Goal: Task Accomplishment & Management: Complete application form

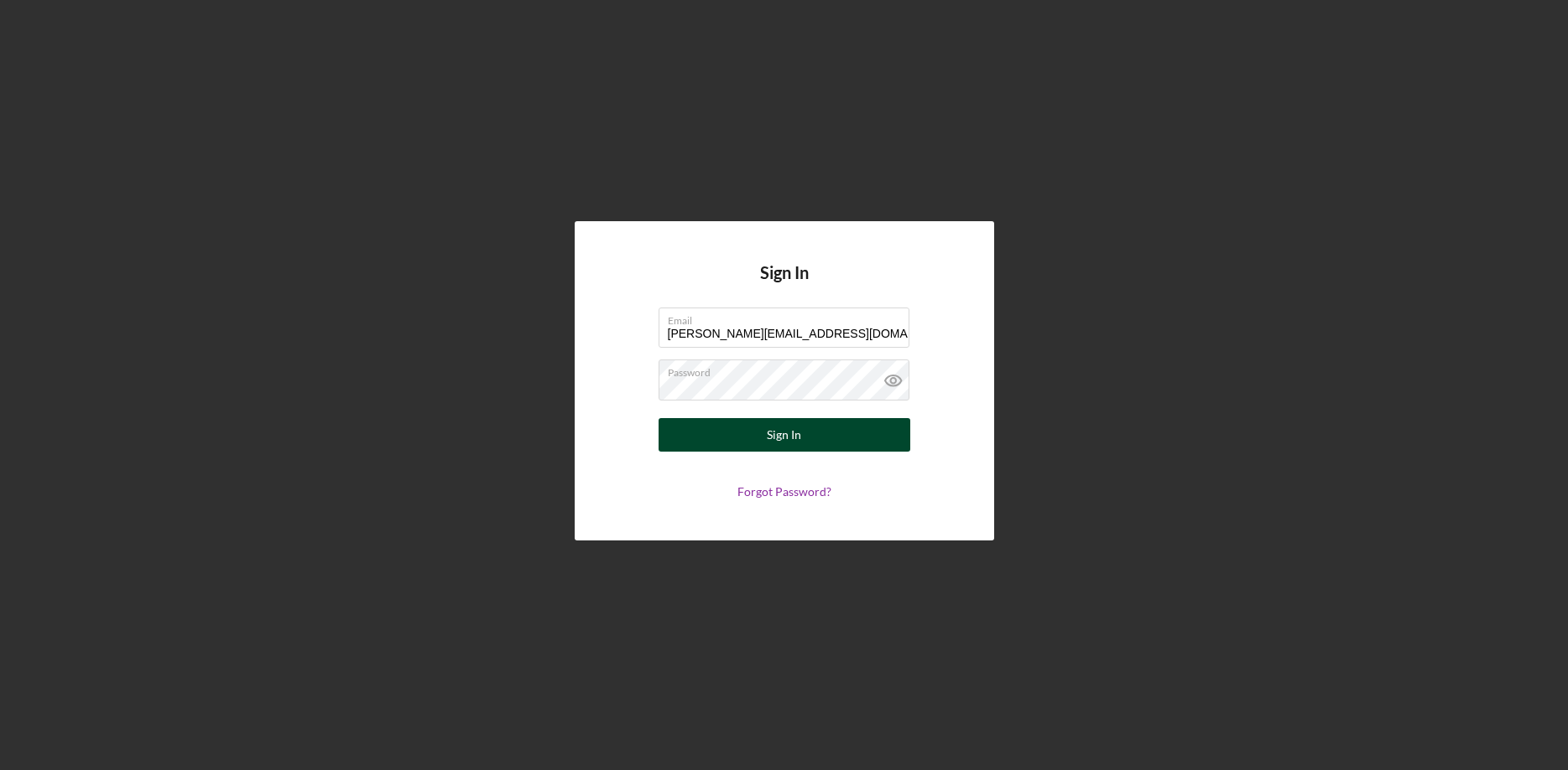
type input "[PERSON_NAME][EMAIL_ADDRESS][DOMAIN_NAME]"
click at [767, 432] on button "Sign In" at bounding box center [784, 435] width 252 height 34
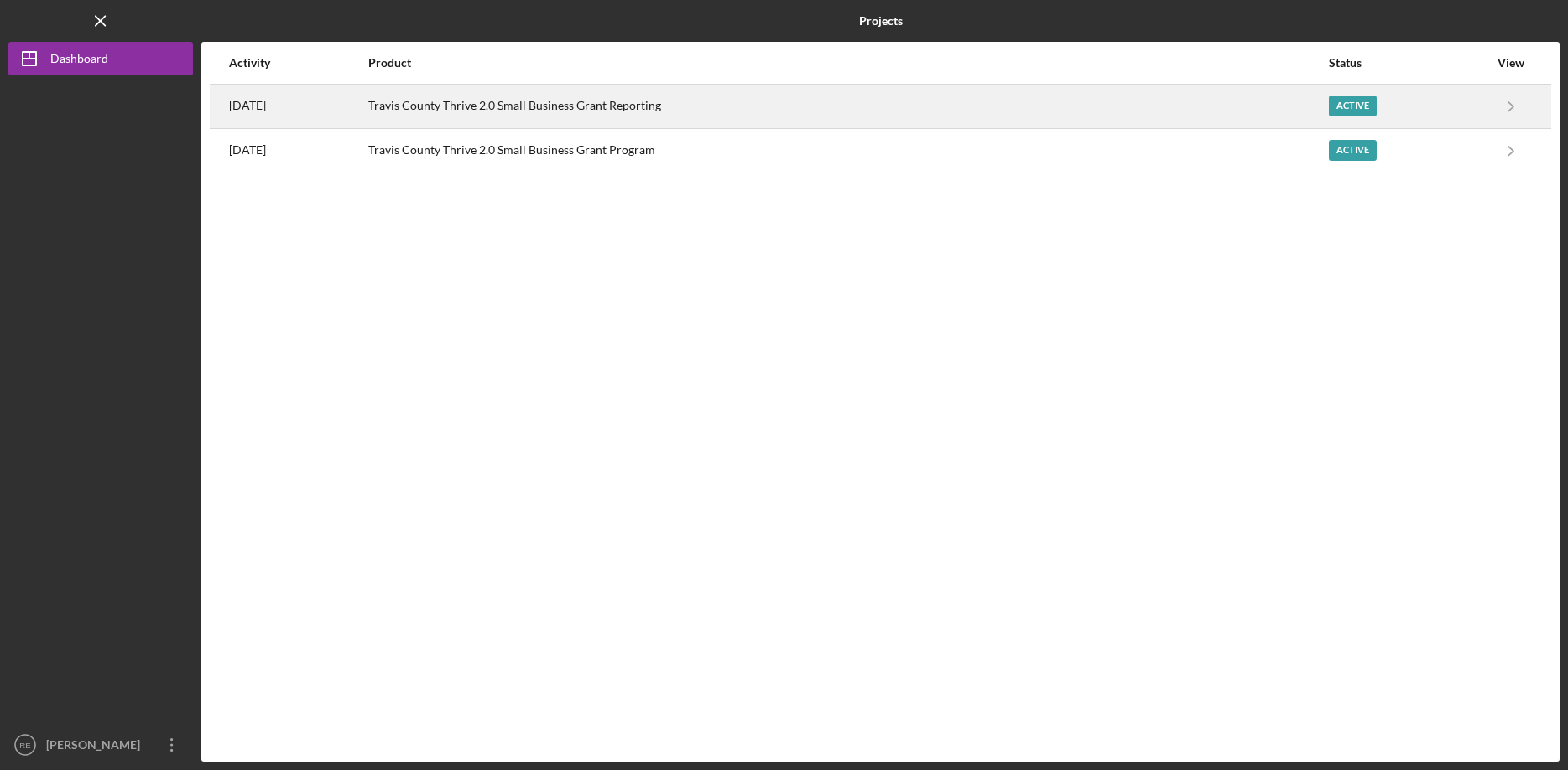
click at [260, 101] on time "[DATE]" at bounding box center [248, 106] width 37 height 14
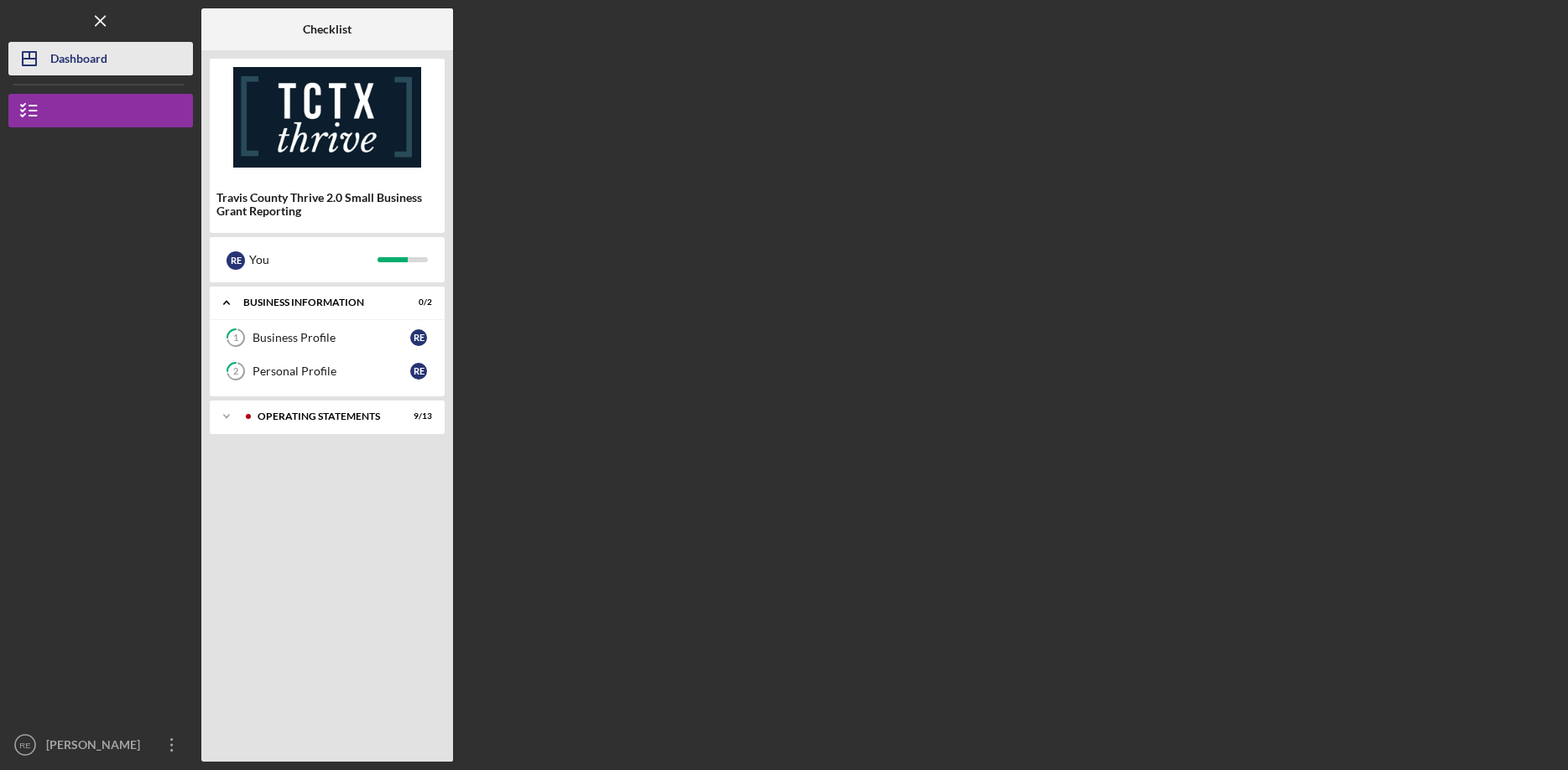
click at [59, 56] on div "Dashboard" at bounding box center [79, 60] width 57 height 38
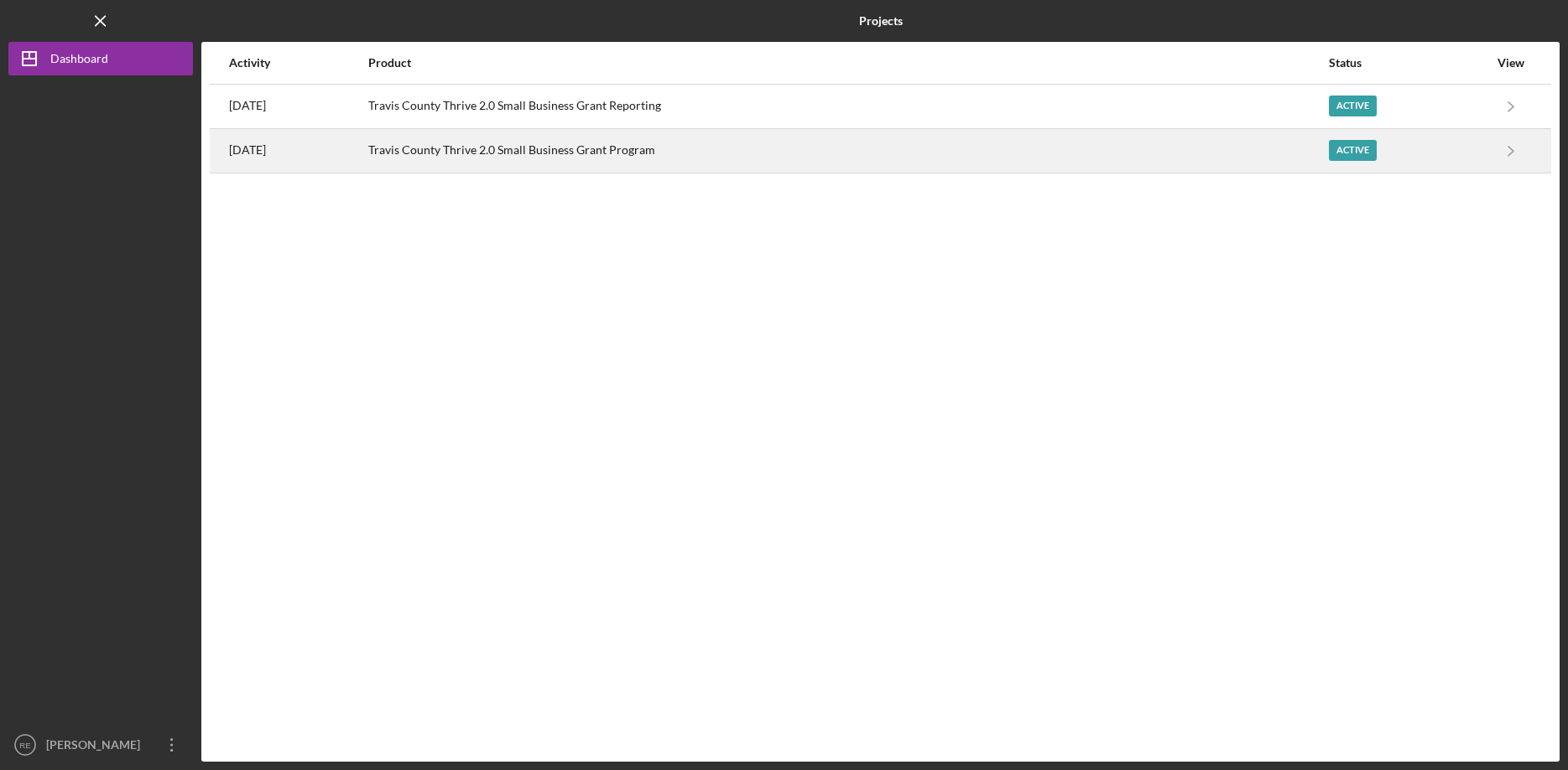
click at [325, 155] on div "[DATE]" at bounding box center [298, 151] width 138 height 42
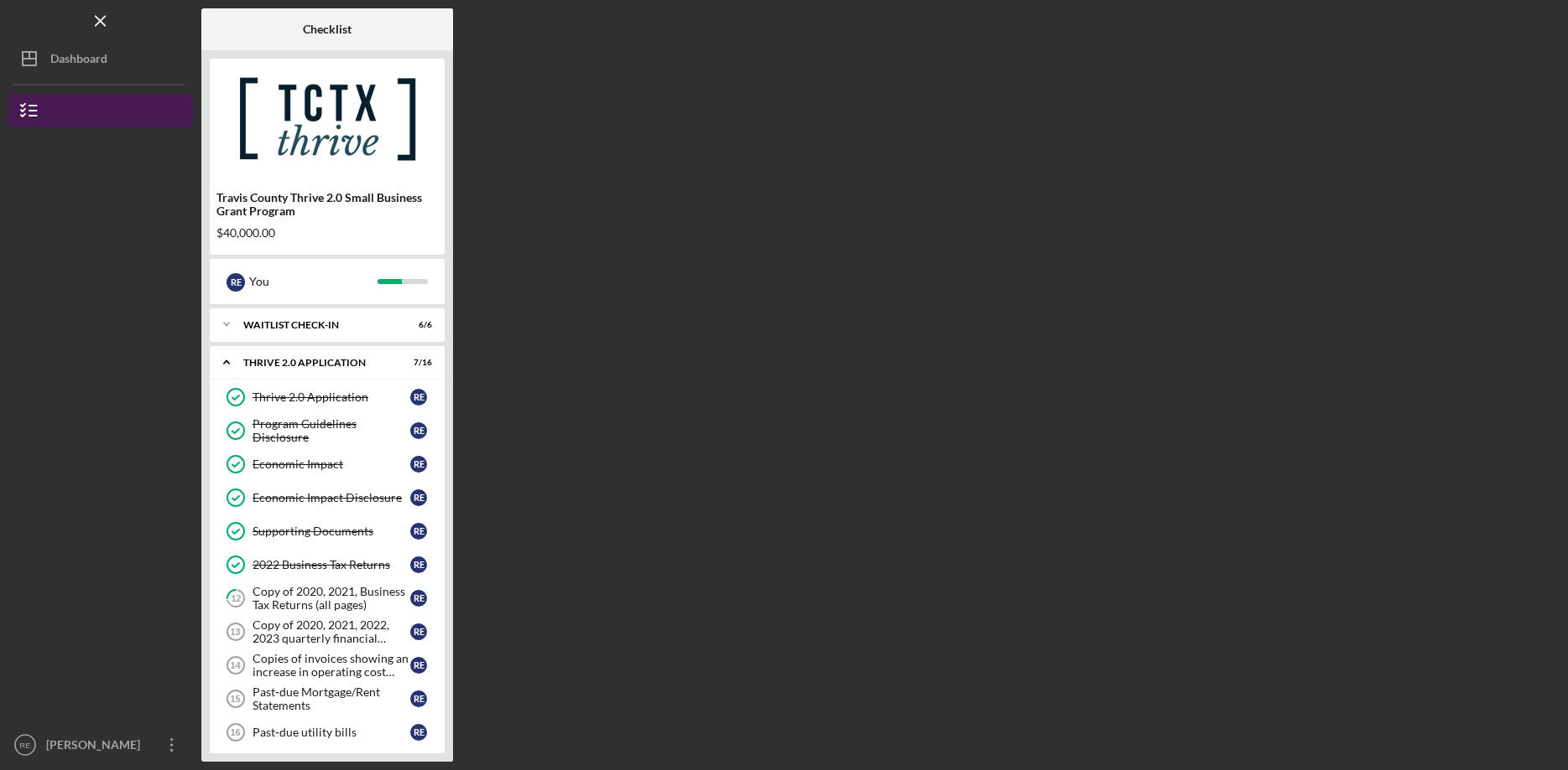
click at [27, 105] on icon "button" at bounding box center [29, 110] width 42 height 42
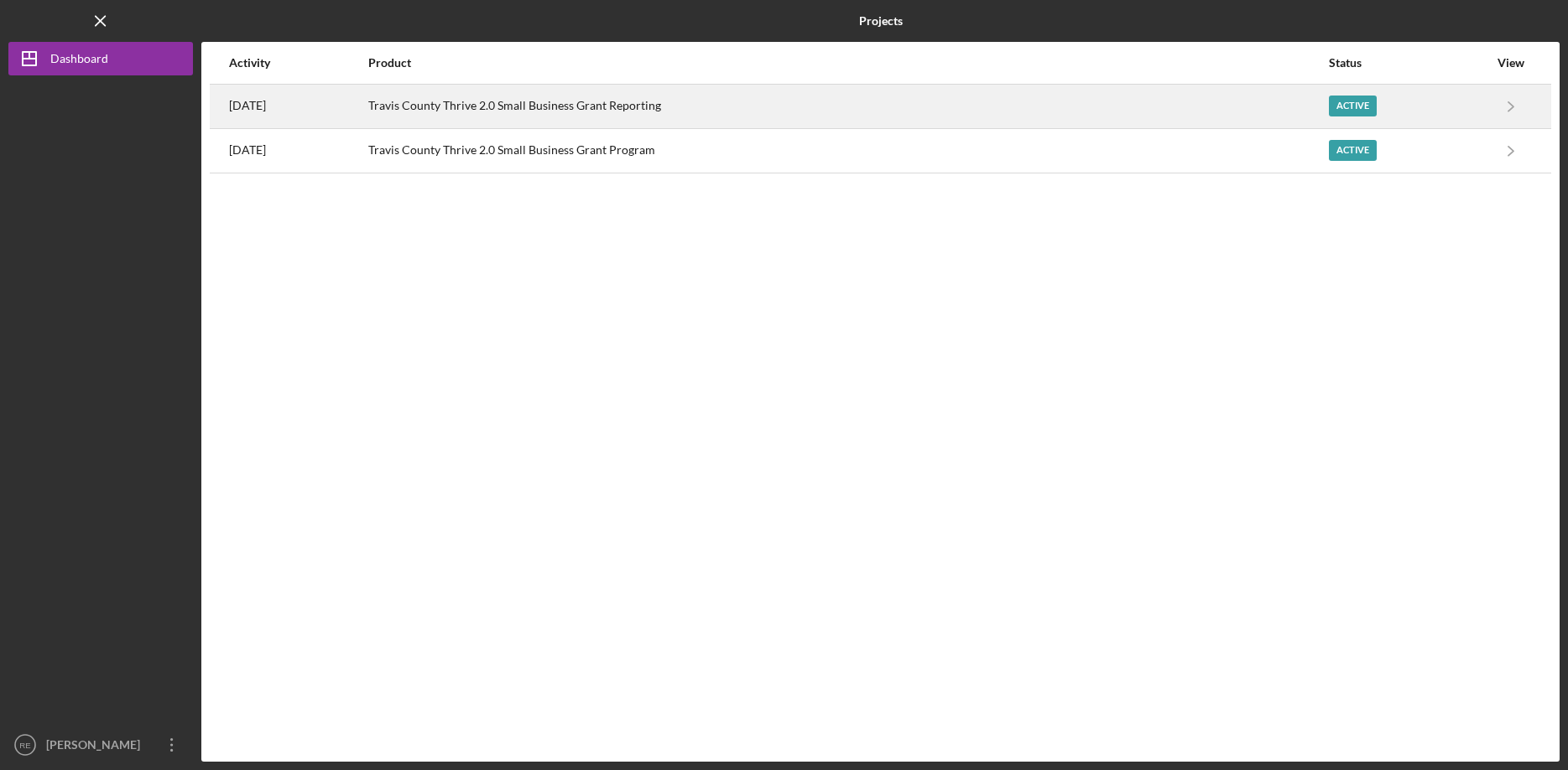
click at [1365, 107] on div "Active" at bounding box center [1352, 106] width 48 height 21
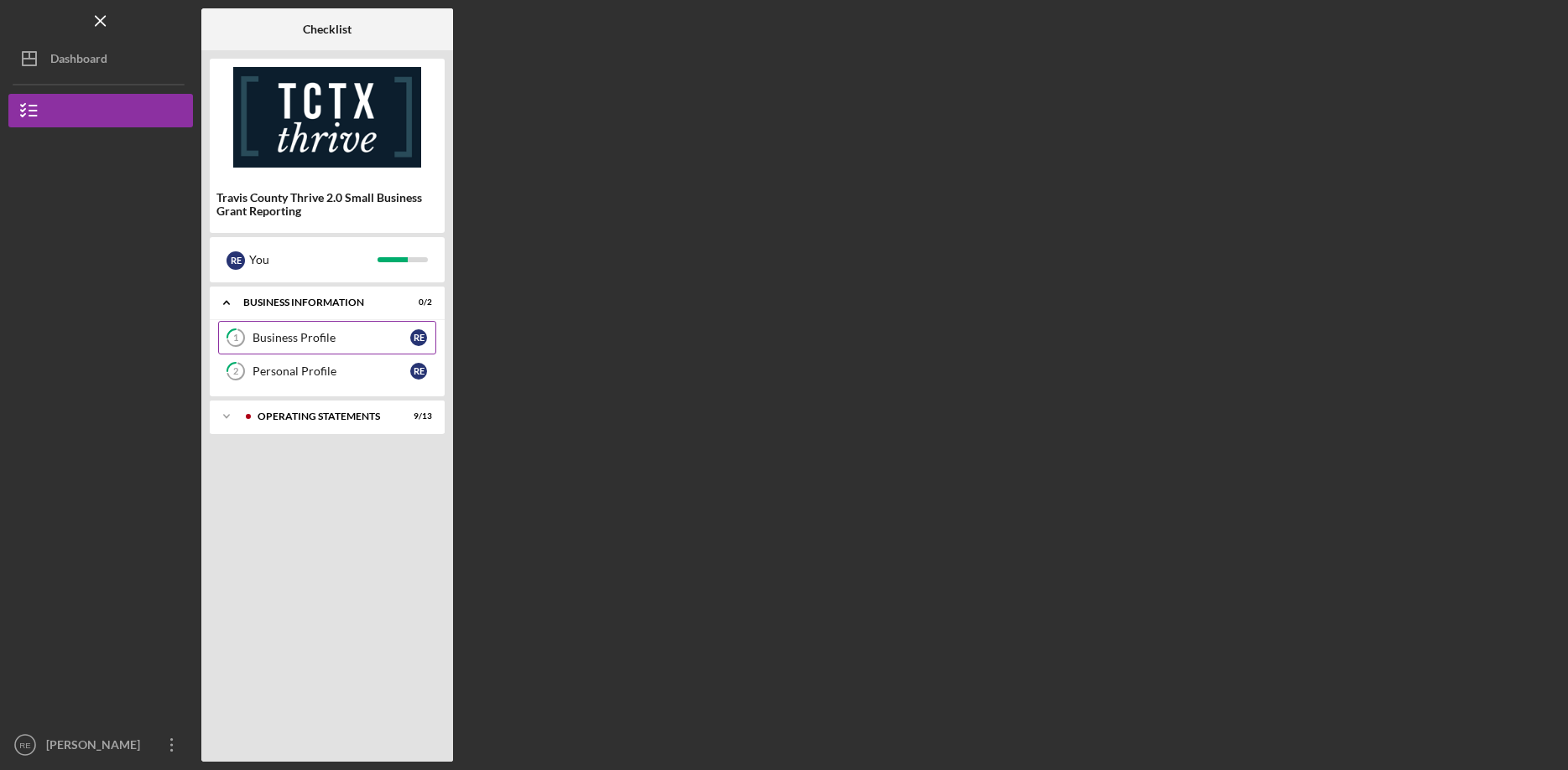
click at [302, 336] on div "Business Profile" at bounding box center [331, 338] width 157 height 14
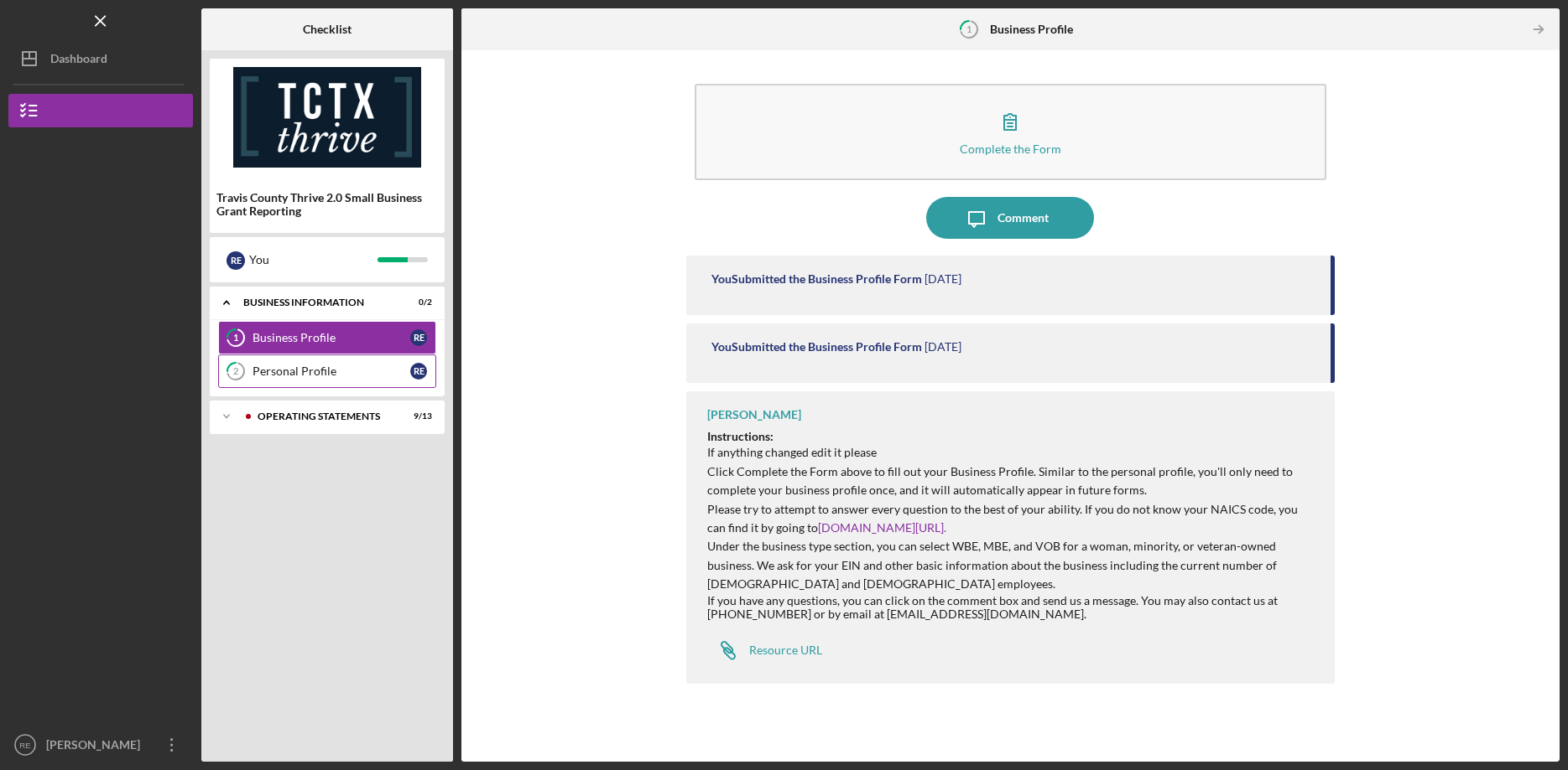
click at [290, 372] on div "Personal Profile" at bounding box center [331, 372] width 157 height 14
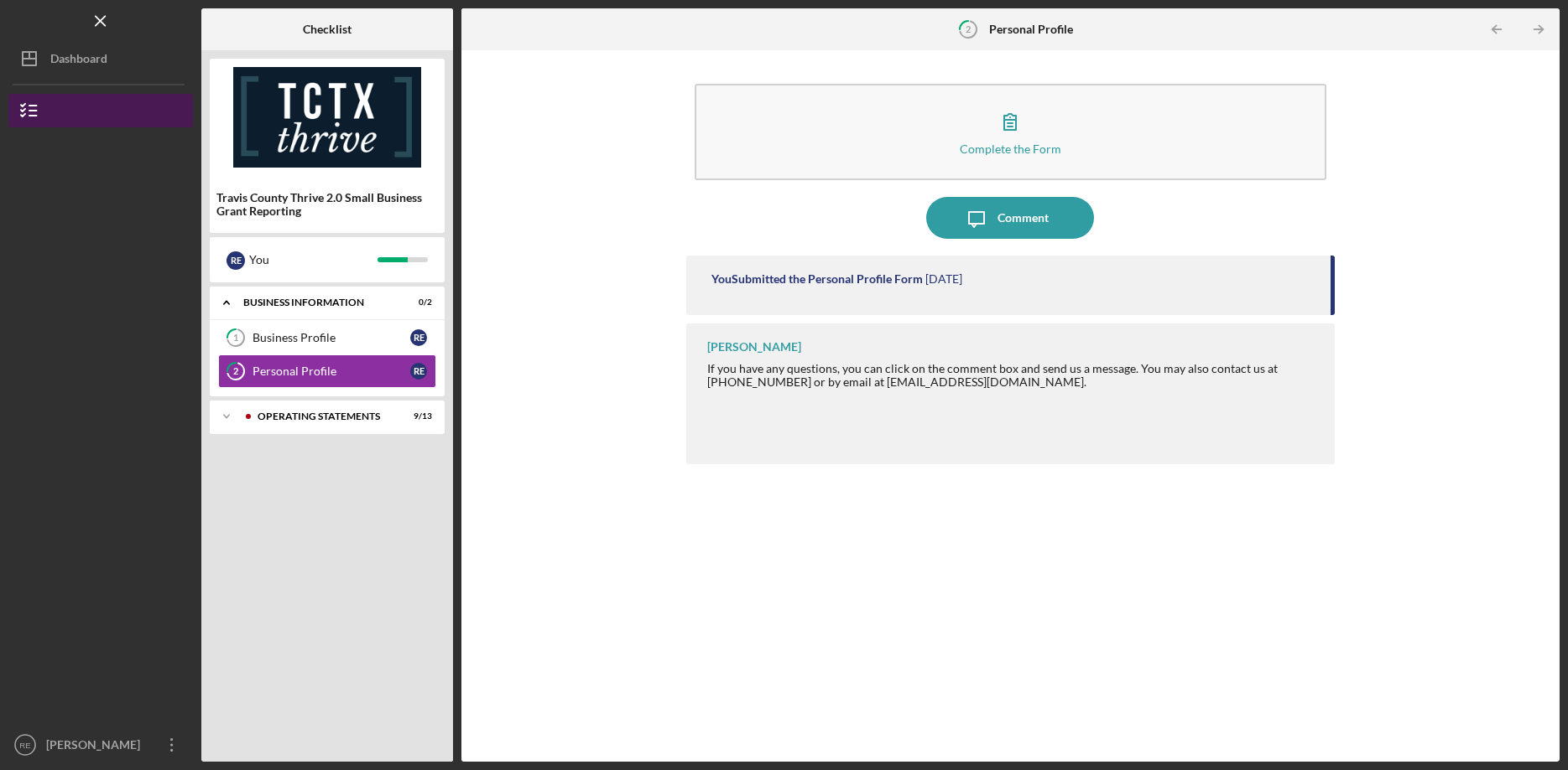
click at [36, 108] on icon "button" at bounding box center [29, 110] width 42 height 42
